Goal: Task Accomplishment & Management: Use online tool/utility

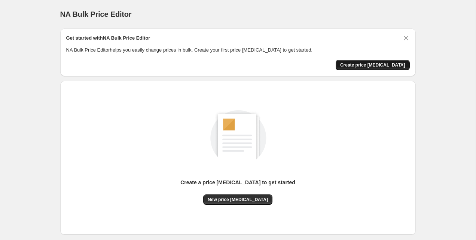
click at [386, 61] on button "Create price [MEDICAL_DATA]" at bounding box center [373, 65] width 74 height 10
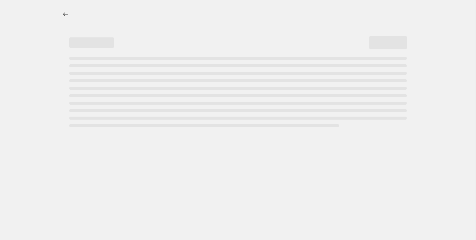
select select "percentage"
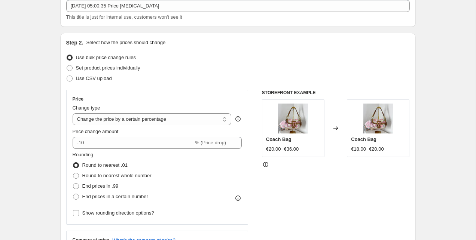
scroll to position [65, 0]
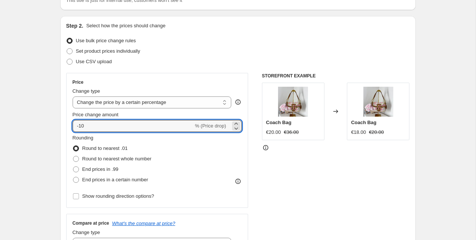
drag, startPoint x: 85, startPoint y: 125, endPoint x: 63, endPoint y: 125, distance: 22.1
click at [63, 125] on div "Step 2. Select how the prices should change Use bulk price change rules Set pro…" at bounding box center [238, 147] width 356 height 263
type input "60"
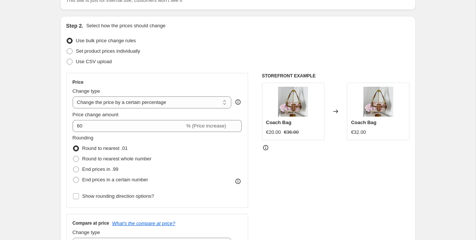
click at [281, 146] on div at bounding box center [336, 147] width 148 height 7
click at [94, 119] on div "Price change amount 60 % (Price increase)" at bounding box center [158, 121] width 170 height 21
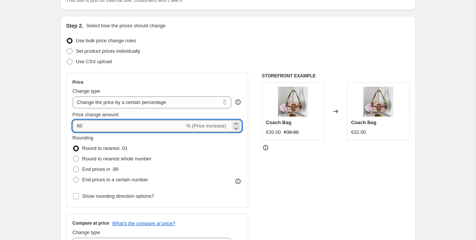
click at [113, 128] on input "60" at bounding box center [129, 126] width 112 height 12
click at [164, 100] on select "Change the price to a certain amount Change the price by a certain amount Chang…" at bounding box center [152, 103] width 159 height 12
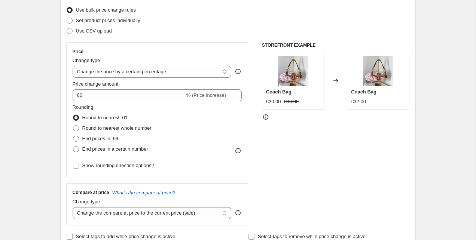
scroll to position [97, 0]
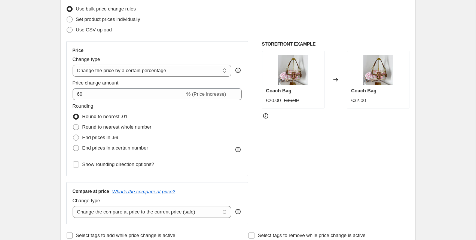
click at [273, 103] on div "€20.00" at bounding box center [273, 100] width 15 height 7
click at [277, 103] on div "€20.00" at bounding box center [273, 100] width 15 height 7
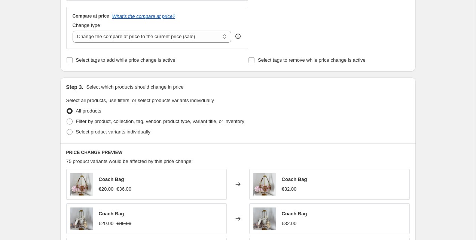
scroll to position [162, 0]
